Goal: Task Accomplishment & Management: Manage account settings

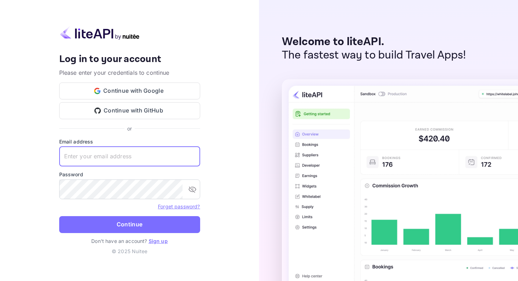
click at [153, 162] on input "text" at bounding box center [129, 157] width 141 height 20
type input "[EMAIL_ADDRESS][DOMAIN_NAME]"
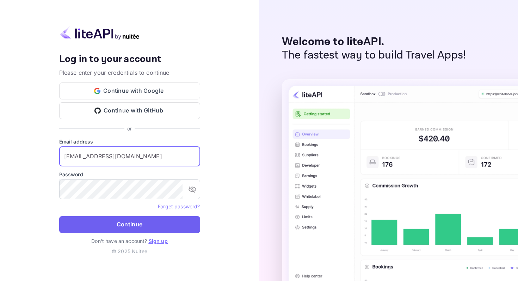
click at [136, 223] on button "Continue" at bounding box center [129, 224] width 141 height 17
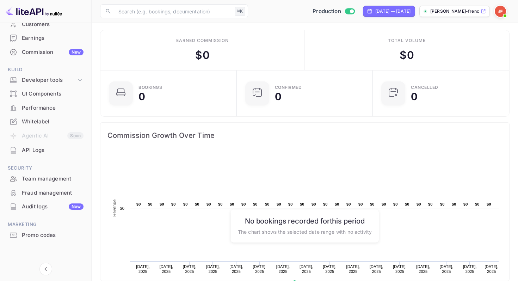
scroll to position [1, 0]
click at [38, 123] on div "Whitelabel" at bounding box center [53, 122] width 62 height 8
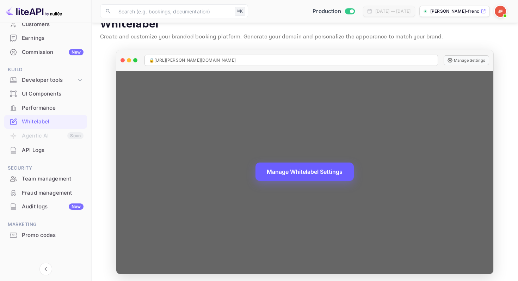
scroll to position [16, 0]
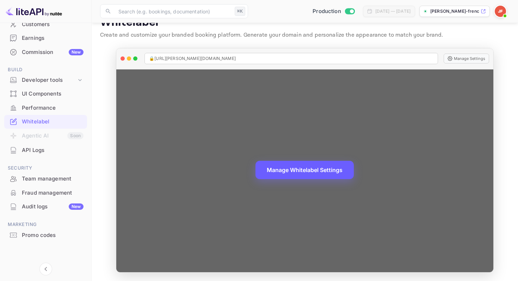
click at [274, 169] on button "Manage Whitelabel Settings" at bounding box center [304, 170] width 98 height 18
